Goal: Information Seeking & Learning: Learn about a topic

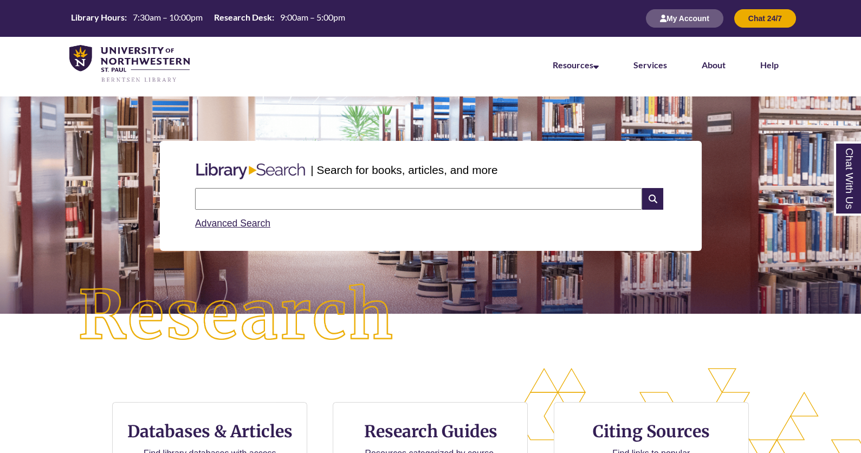
click at [238, 198] on input "text" at bounding box center [418, 199] width 447 height 22
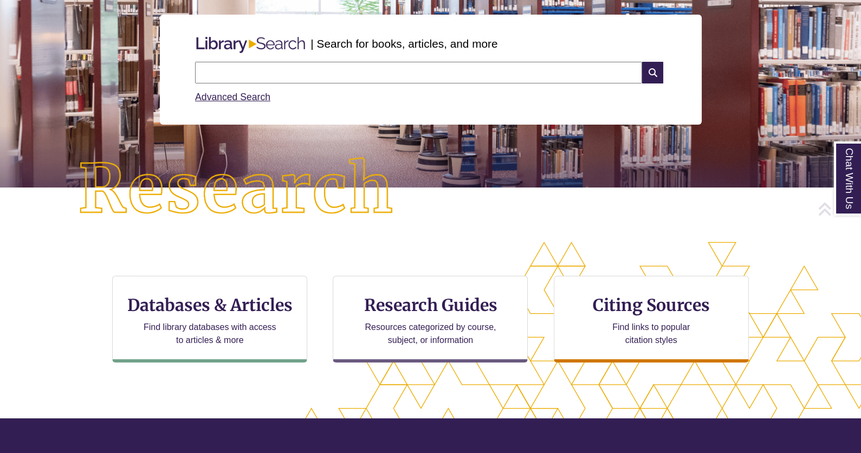
scroll to position [127, 0]
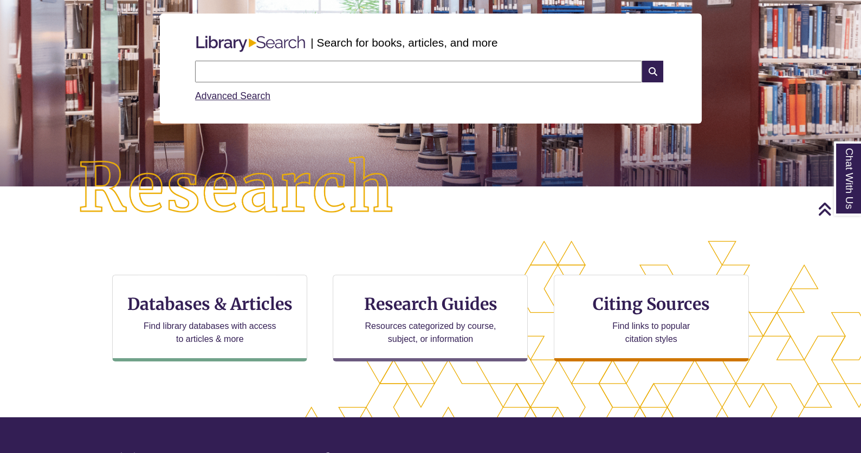
click at [99, 334] on div "CTA Buttons Databases & Articles Find library databases with access to articles…" at bounding box center [431, 327] width 688 height 104
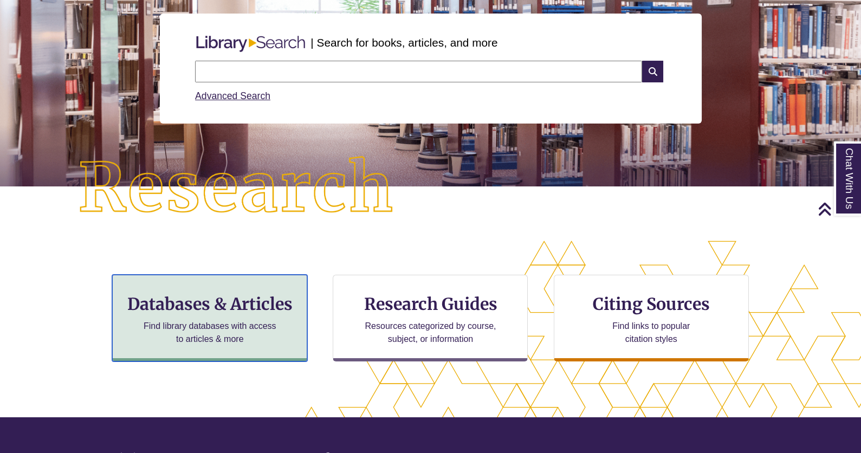
click at [191, 316] on div "Databases & Articles Find library databases with access to articles & more" at bounding box center [209, 318] width 195 height 87
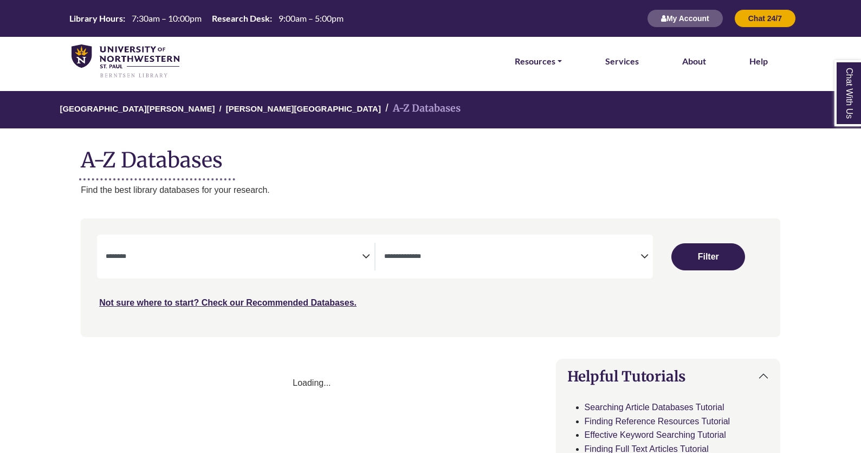
select select "Database Subject Filter"
select select "Database Types Filter"
select select "Database Subject Filter"
select select "Database Types Filter"
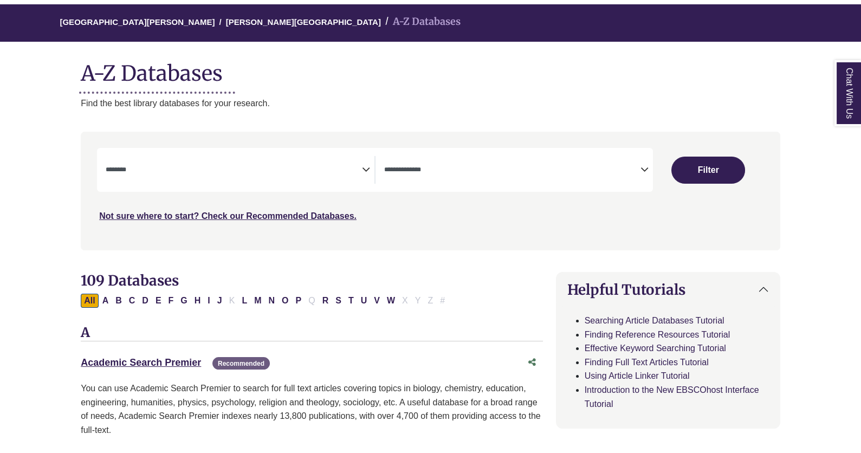
scroll to position [90, 0]
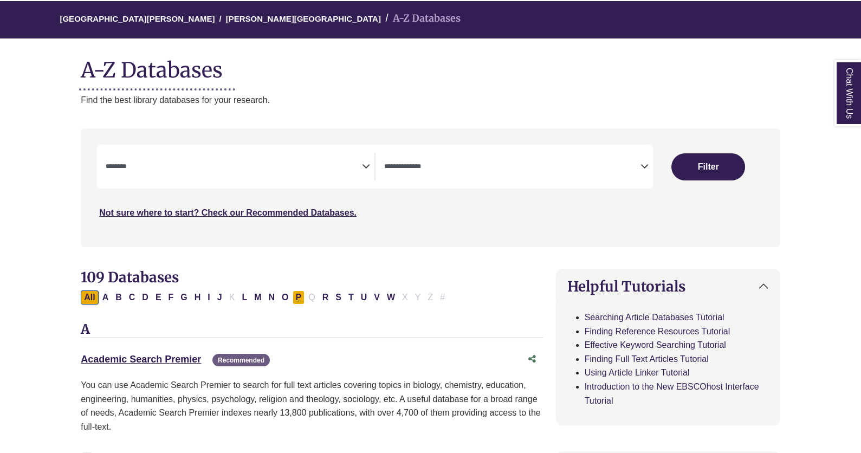
click at [292, 296] on button "P" at bounding box center [298, 297] width 12 height 14
select select "Database Subject Filter"
select select "Database Types Filter"
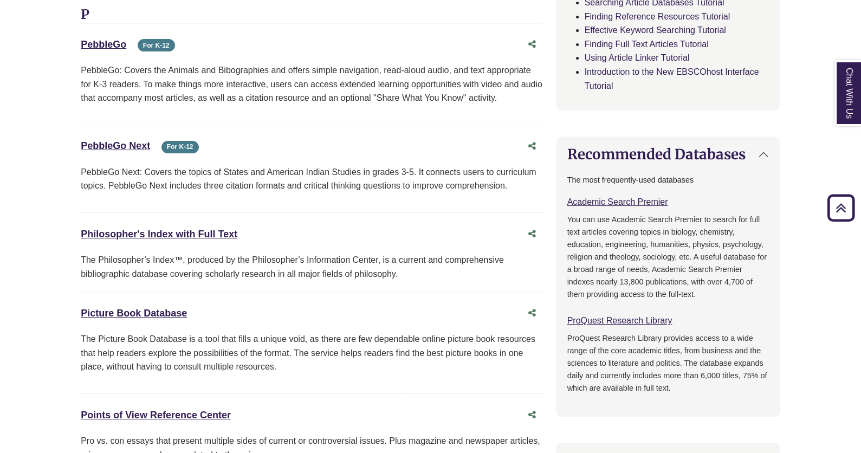
scroll to position [513, 0]
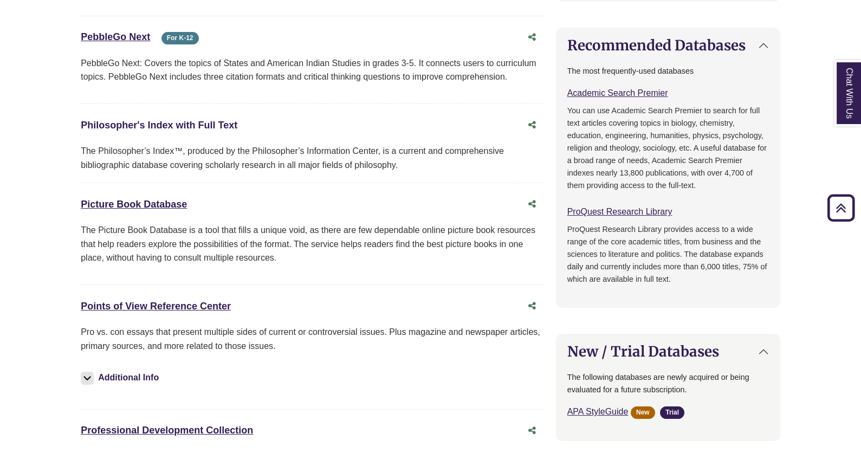
click at [213, 120] on link "Philosopher's Index with Full Text This link opens in a new window" at bounding box center [159, 125] width 157 height 11
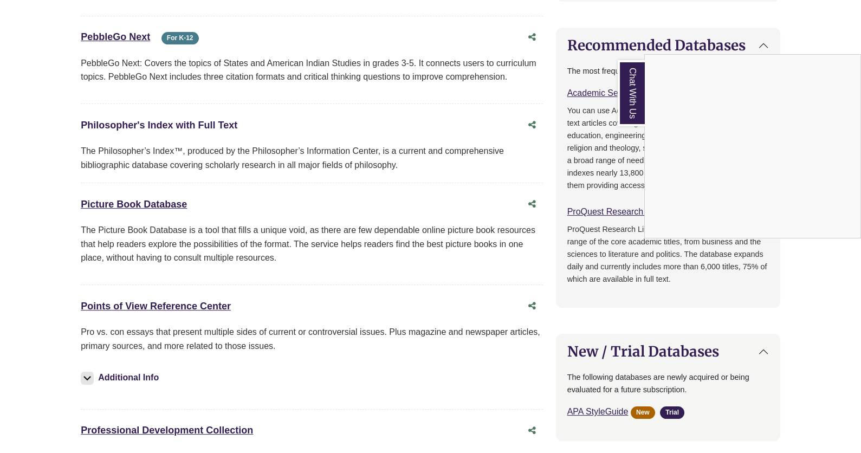
scroll to position [0, 0]
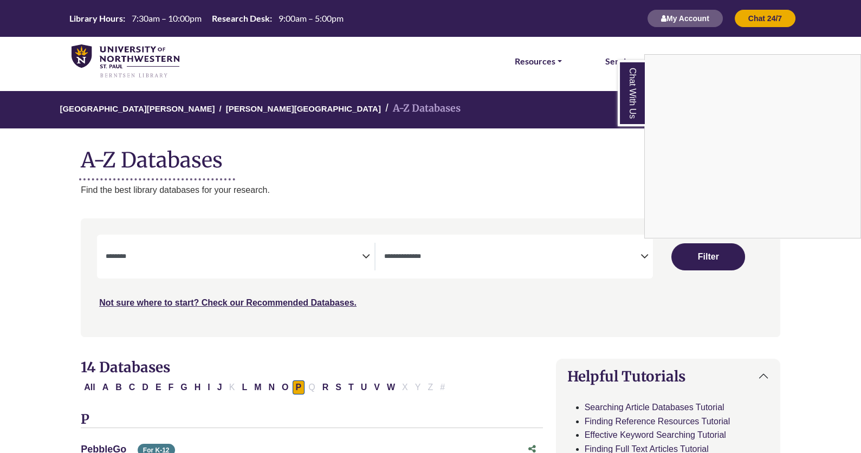
click at [107, 387] on div "Chat With Us" at bounding box center [430, 226] width 861 height 453
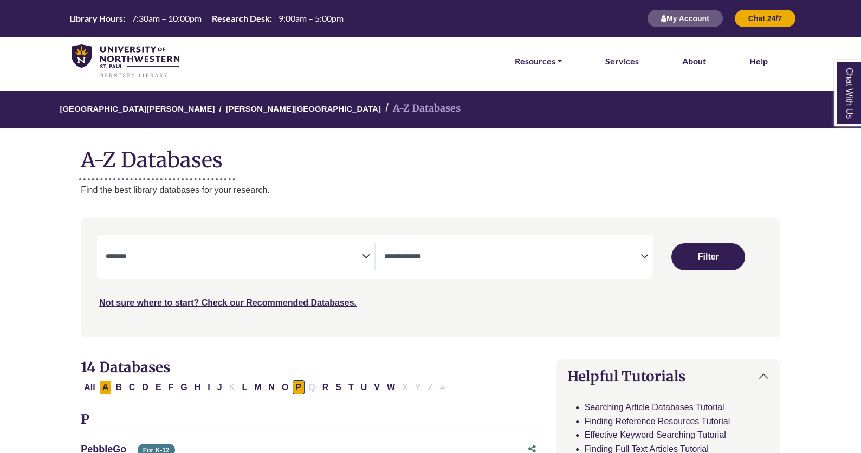
click at [107, 387] on button "A" at bounding box center [105, 387] width 13 height 14
select select "Database Subject Filter"
select select "Database Types Filter"
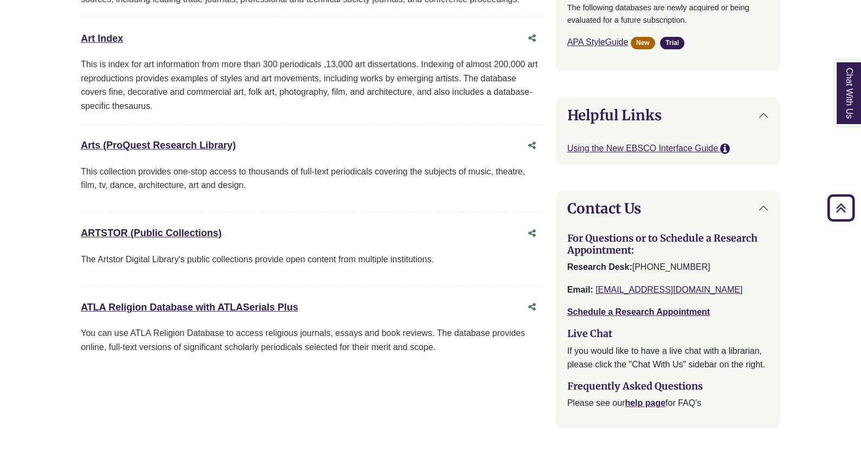
scroll to position [887, 0]
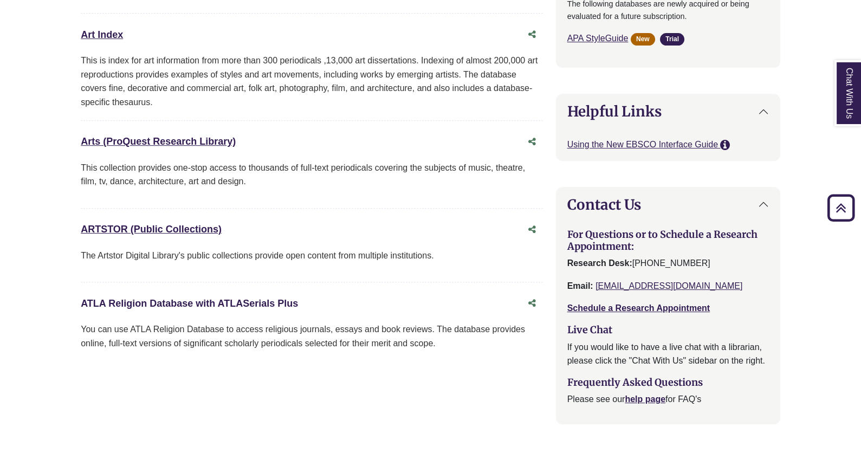
click at [232, 298] on link "ATLA Religion Database with ATLASerials Plus This link opens in a new window" at bounding box center [189, 303] width 217 height 11
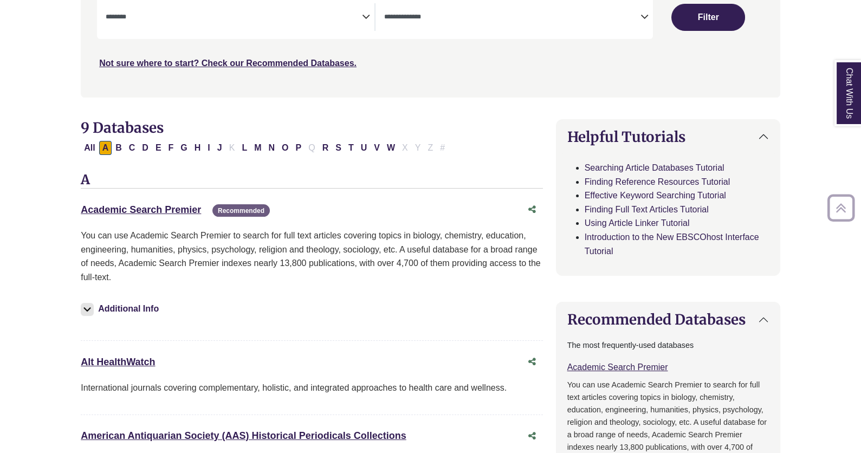
scroll to position [242, 0]
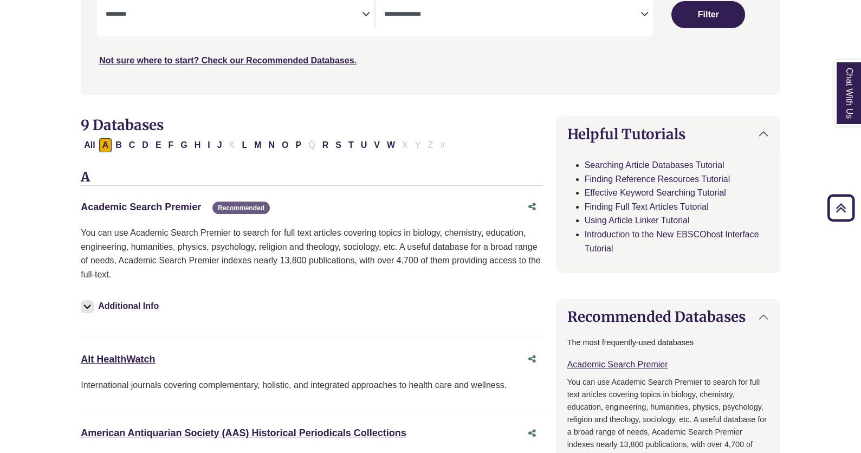
click at [147, 202] on link "Academic Search Premier This link opens in a new window" at bounding box center [141, 206] width 120 height 11
